Goal: Transaction & Acquisition: Purchase product/service

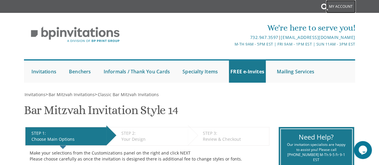
click at [342, 6] on link "My Account" at bounding box center [341, 6] width 30 height 13
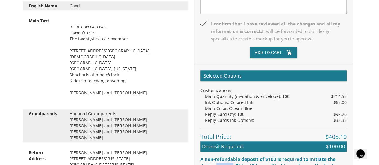
scroll to position [221, 0]
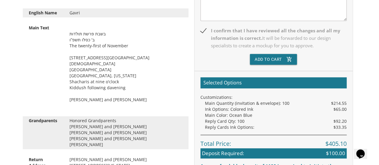
click at [367, 41] on body "My Cart {{shoppingcart.totalQuantityDisplay}} Total: {{shoppingcart.subtotal}} …" at bounding box center [189, 118] width 379 height 678
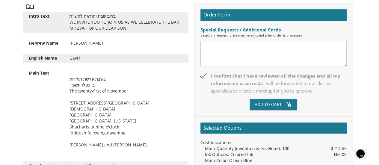
scroll to position [174, 0]
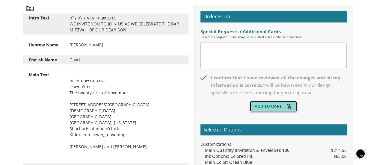
click at [265, 102] on button "Add To Cart add_shopping_cart" at bounding box center [273, 106] width 47 height 11
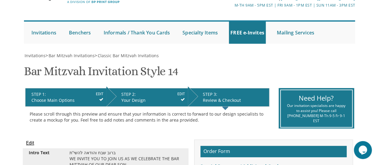
scroll to position [39, 0]
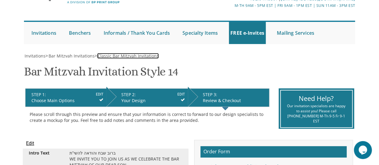
click at [119, 55] on span "Classic Bar Mitzvah Invitations" at bounding box center [128, 56] width 61 height 6
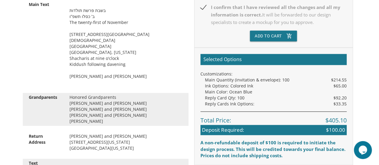
scroll to position [262, 0]
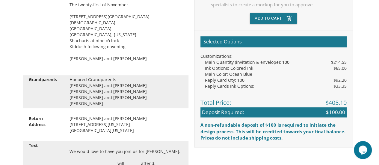
click at [272, 86] on div "Reply Cards Ink Options: $33.35" at bounding box center [276, 86] width 142 height 6
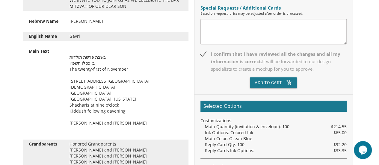
scroll to position [196, 0]
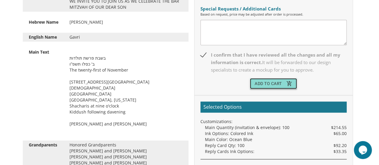
click at [267, 85] on button "Add To Cart add_shopping_cart" at bounding box center [273, 83] width 47 height 11
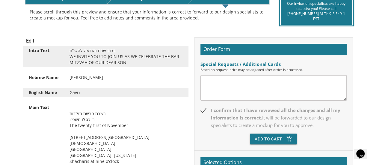
scroll to position [149, 0]
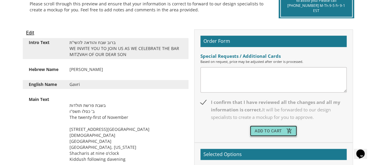
click at [268, 130] on button "Add To Cart add_shopping_cart" at bounding box center [273, 130] width 47 height 11
